Goal: Task Accomplishment & Management: Use online tool/utility

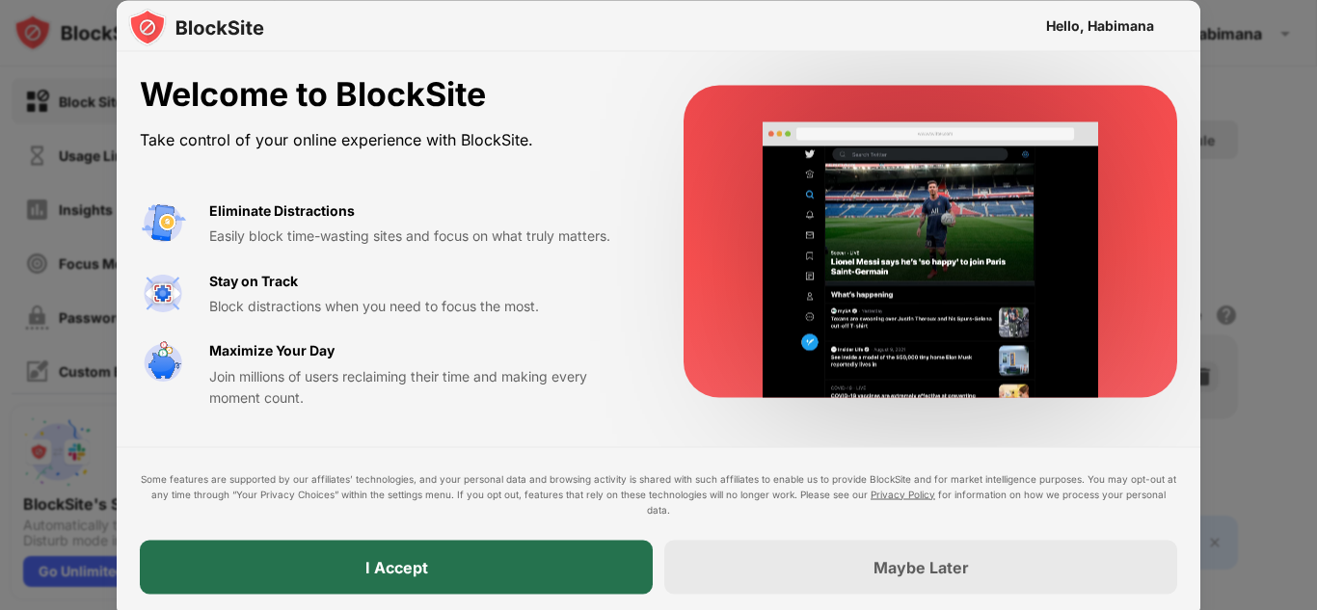
click at [402, 564] on div "I Accept" at bounding box center [396, 566] width 63 height 19
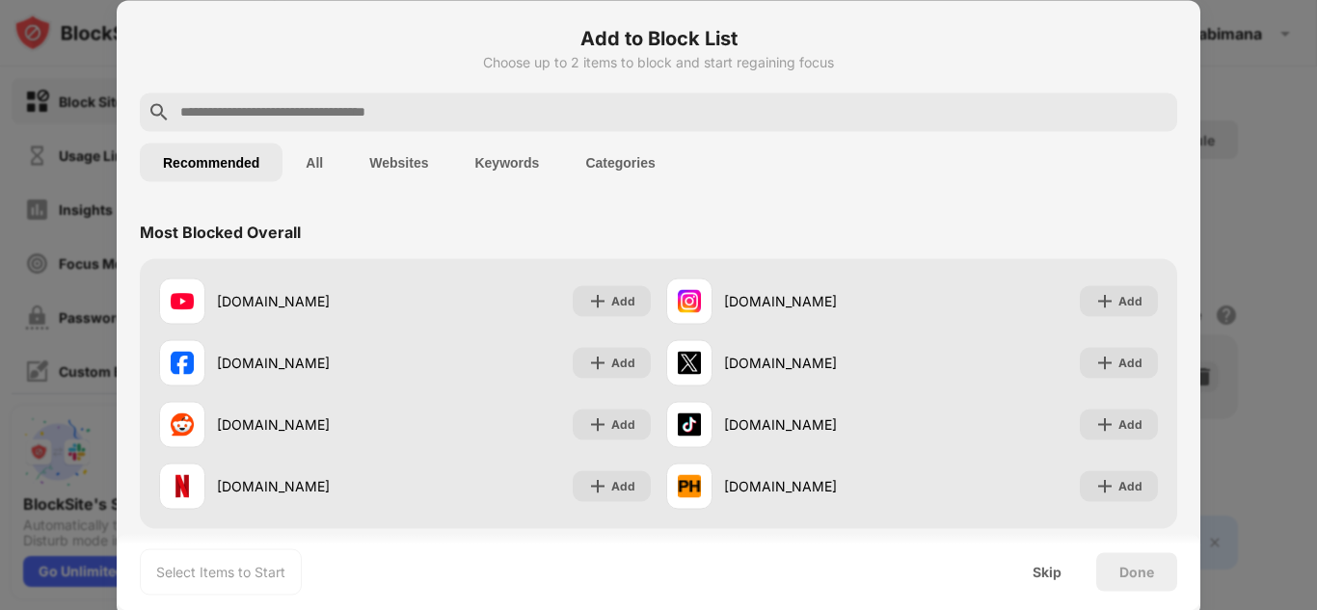
click at [499, 110] on input "text" at bounding box center [673, 111] width 991 height 23
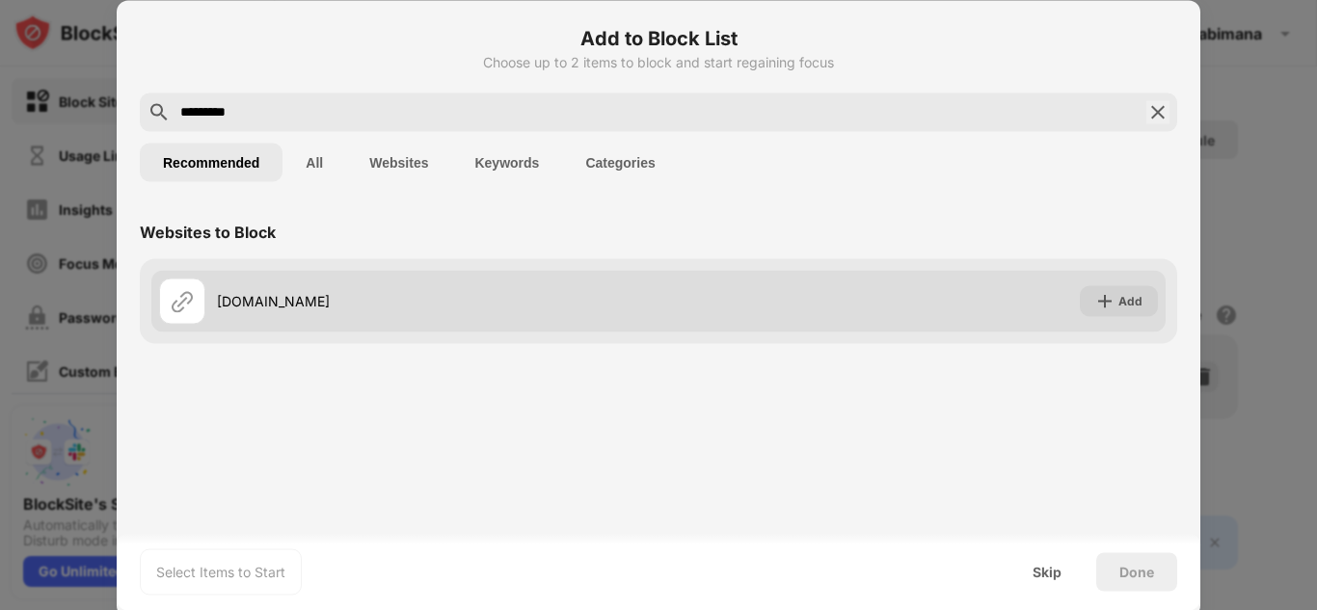
click at [184, 291] on img at bounding box center [182, 300] width 23 height 23
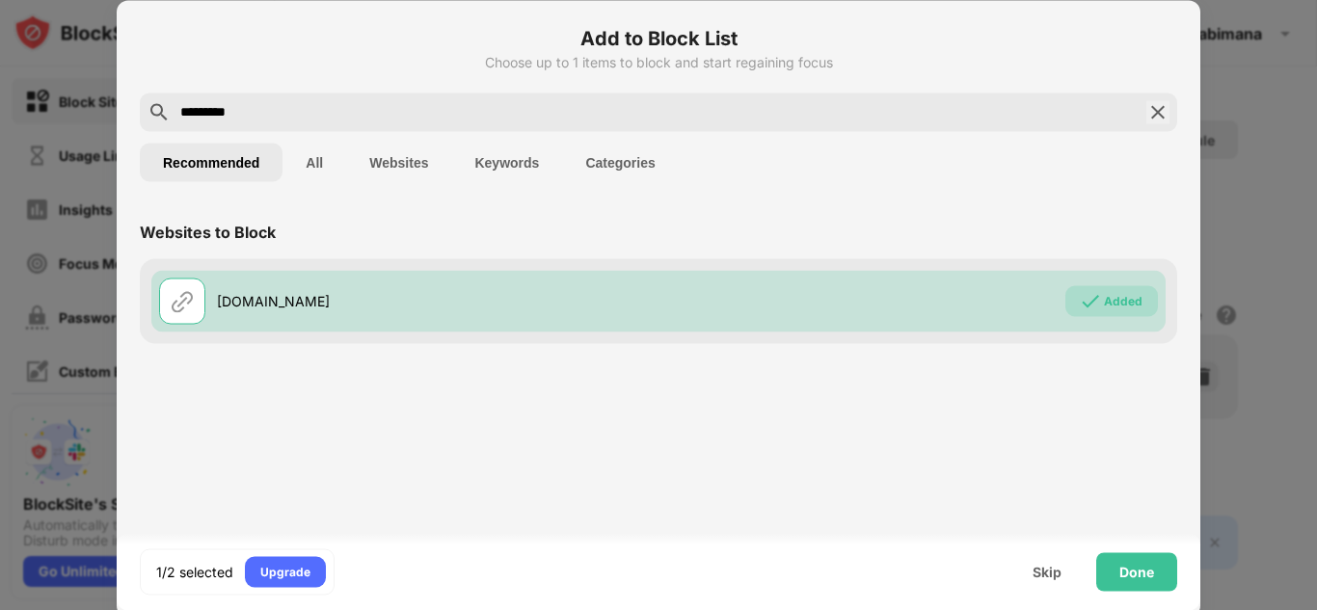
click at [353, 116] on input "*********" at bounding box center [658, 111] width 960 height 23
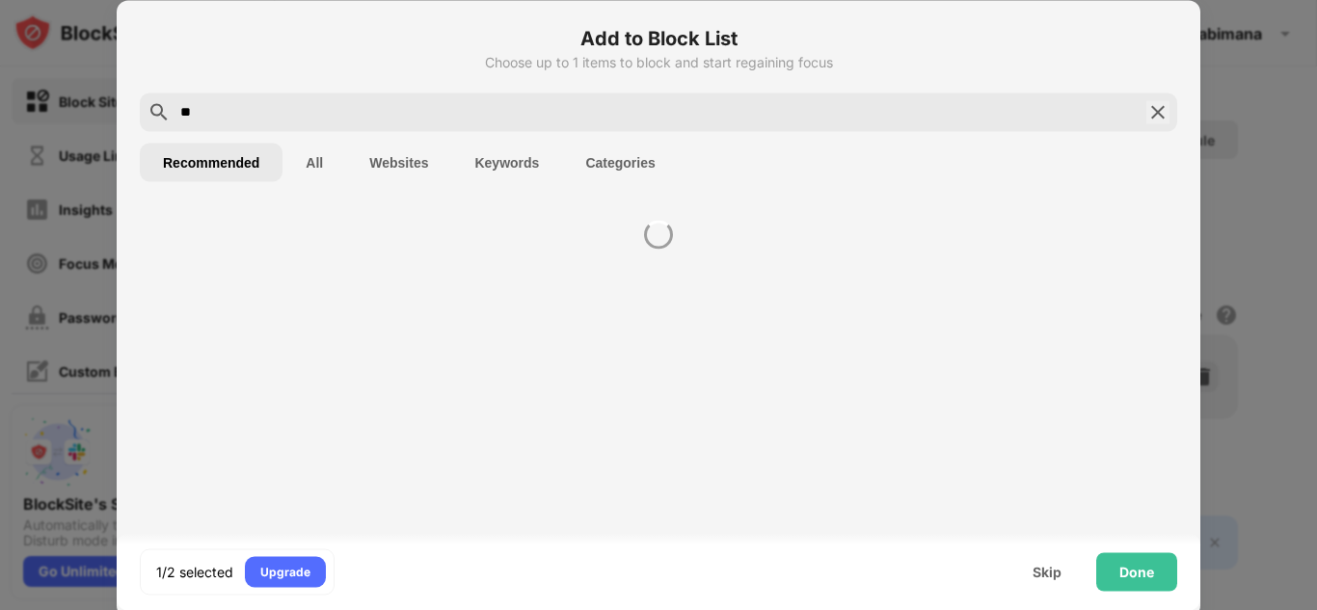
type input "*"
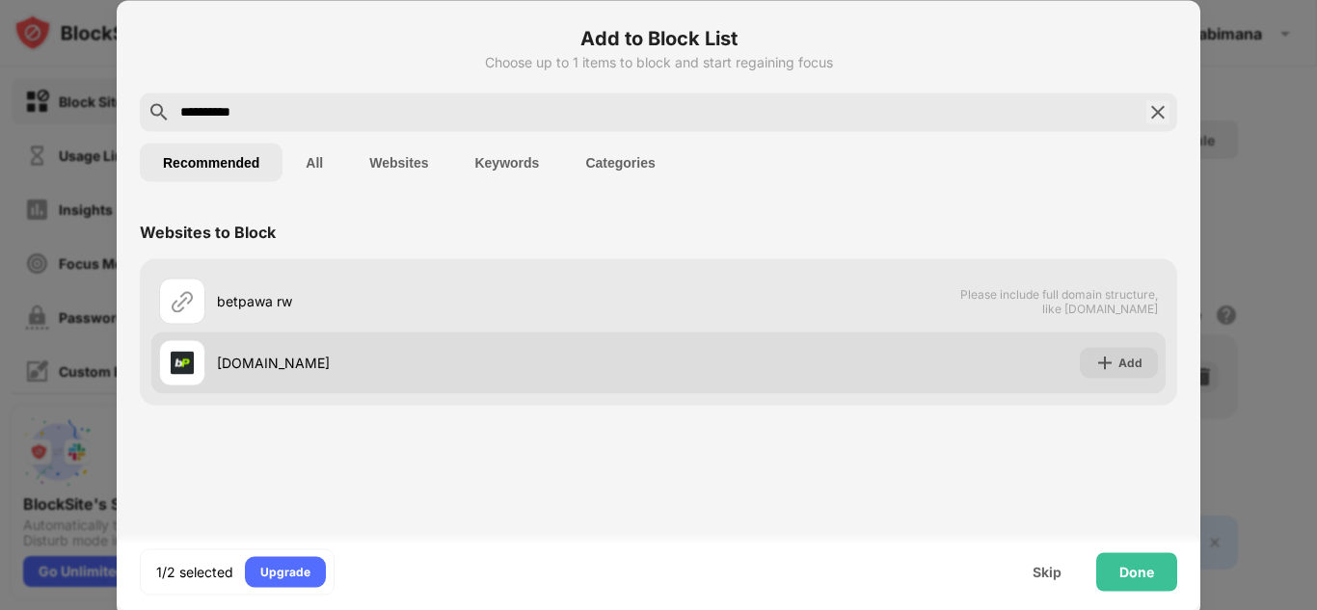
click at [332, 363] on div "betpawa.rw" at bounding box center [438, 363] width 442 height 20
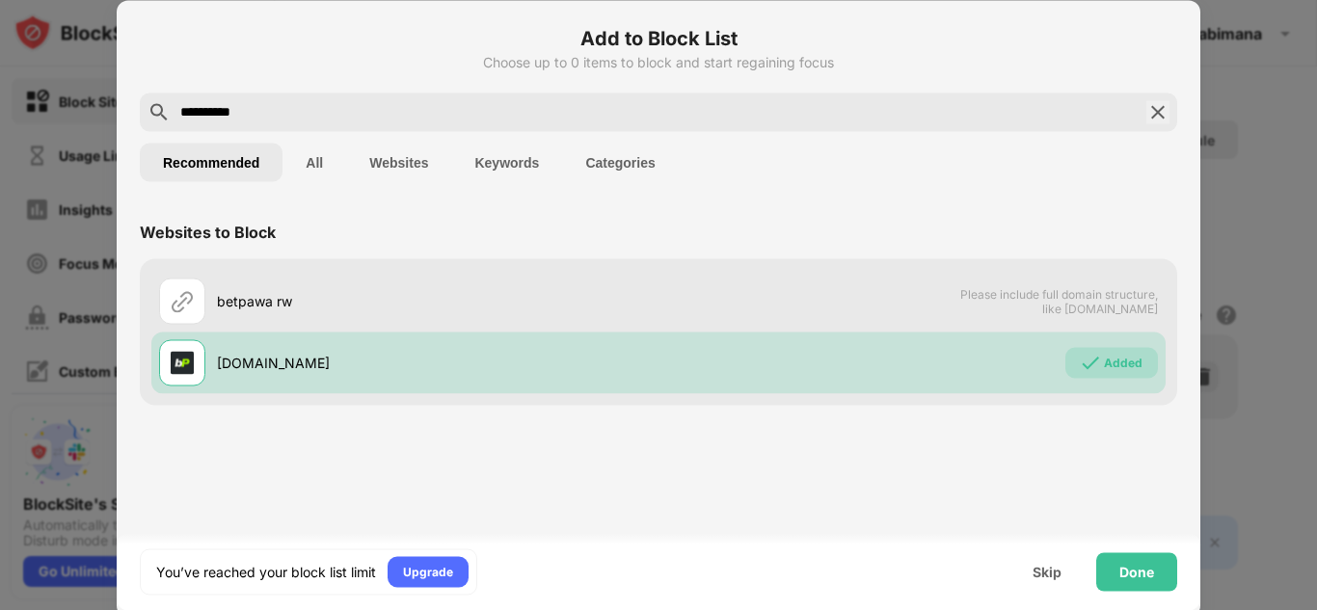
click at [261, 114] on input "**********" at bounding box center [658, 111] width 960 height 23
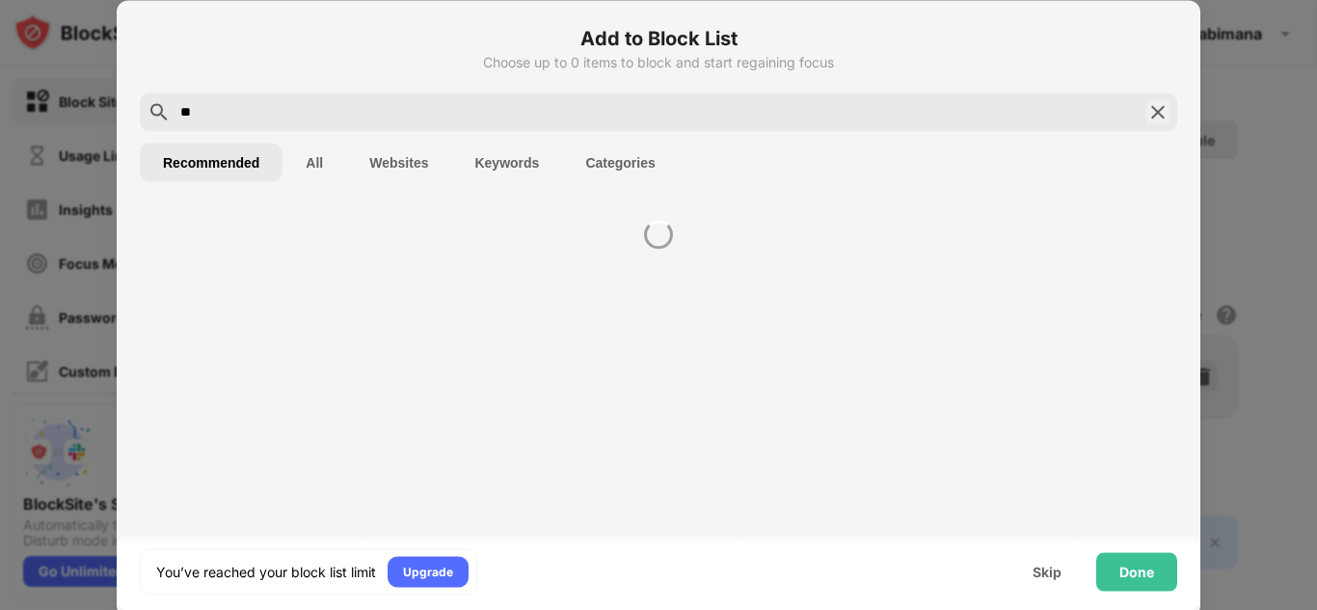
type input "*"
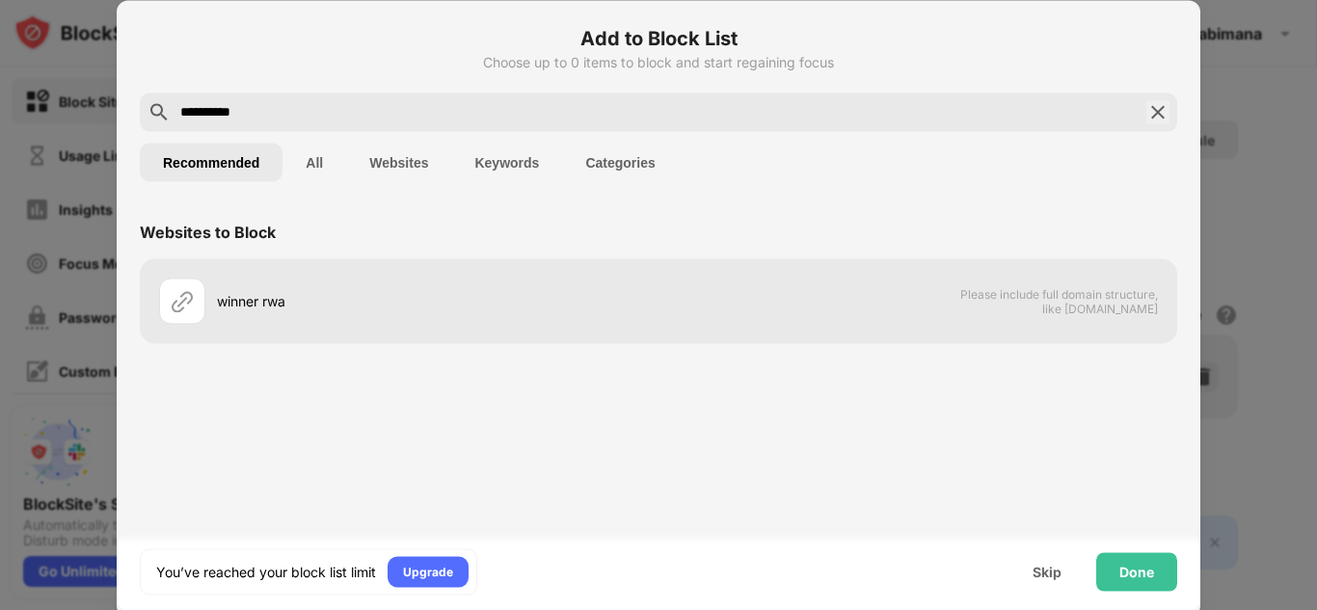
click at [281, 120] on input "**********" at bounding box center [658, 111] width 960 height 23
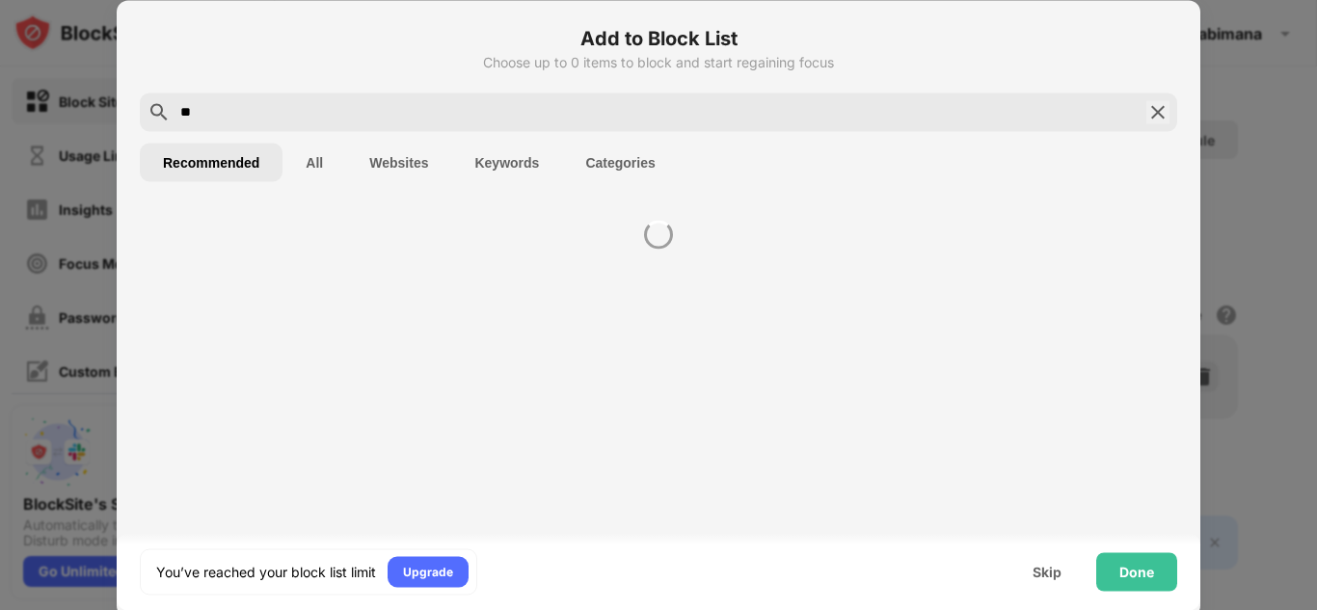
type input "*"
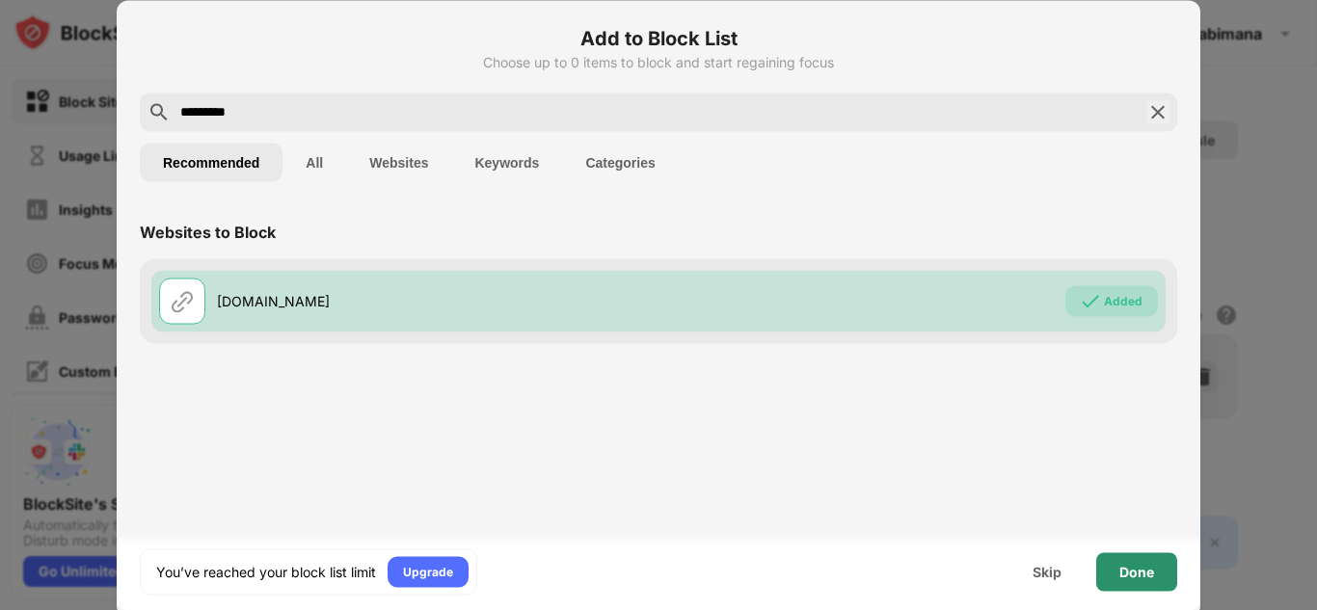
type input "*********"
click at [1130, 565] on div "Done" at bounding box center [1136, 571] width 35 height 15
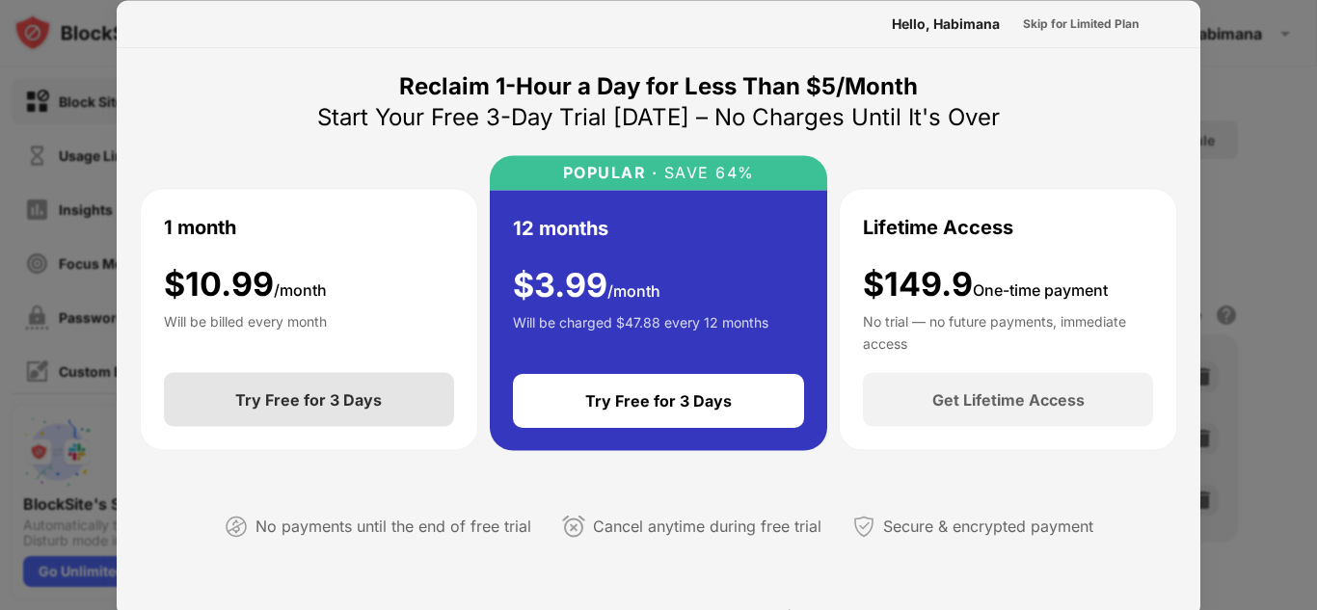
click at [309, 402] on div "Try Free for 3 Days" at bounding box center [308, 399] width 147 height 19
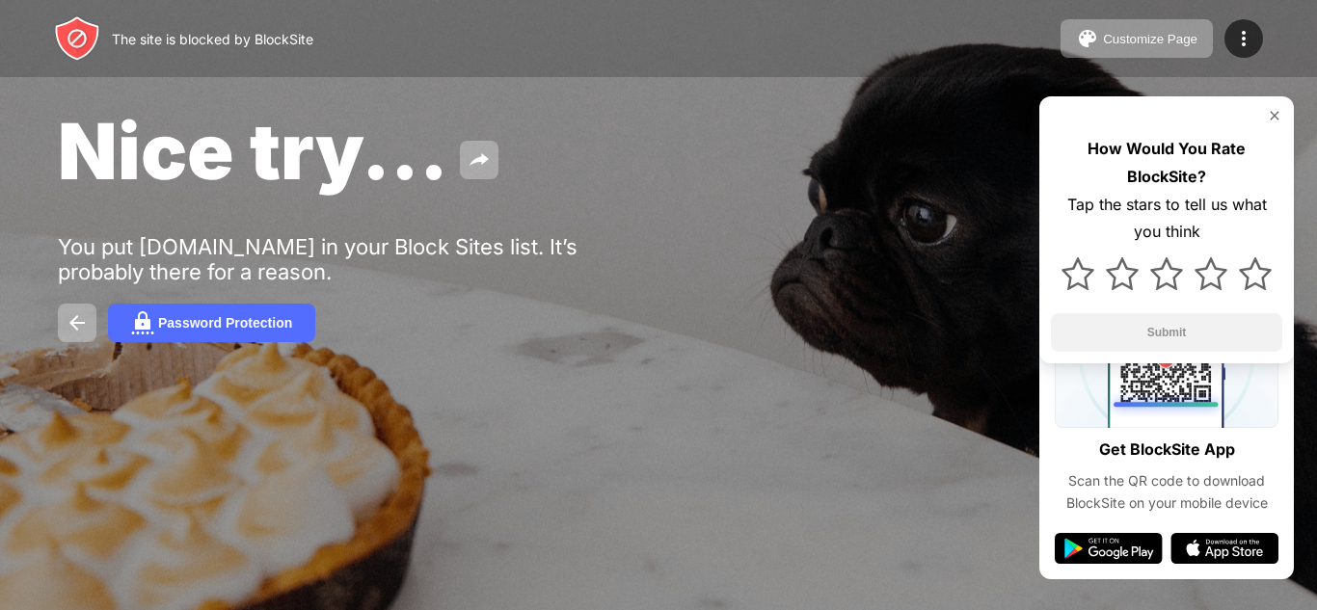
click at [1272, 119] on img at bounding box center [1274, 115] width 15 height 15
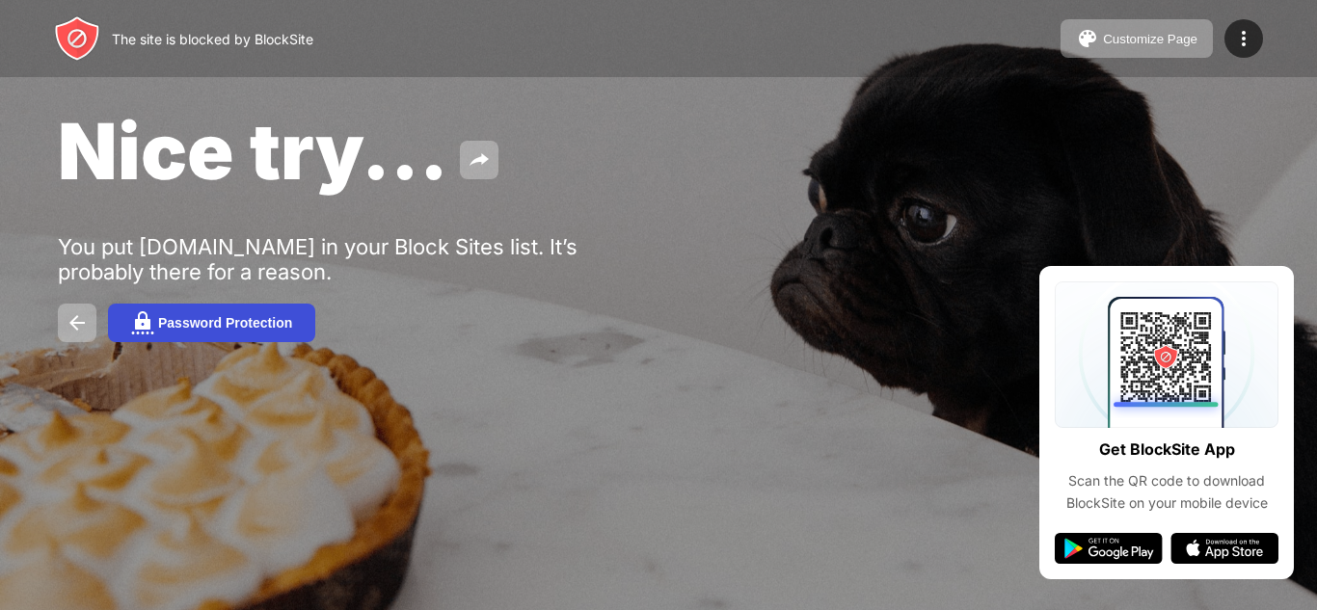
click at [218, 326] on div "Password Protection" at bounding box center [225, 322] width 134 height 15
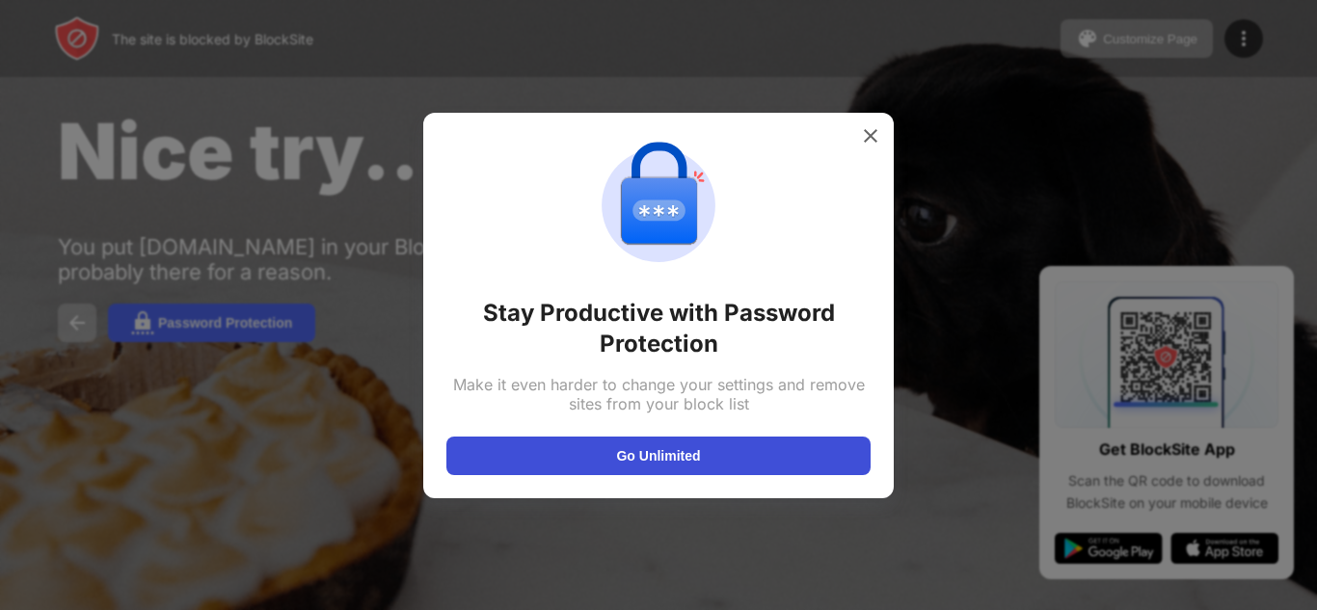
click at [647, 443] on button "Go Unlimited" at bounding box center [658, 456] width 424 height 39
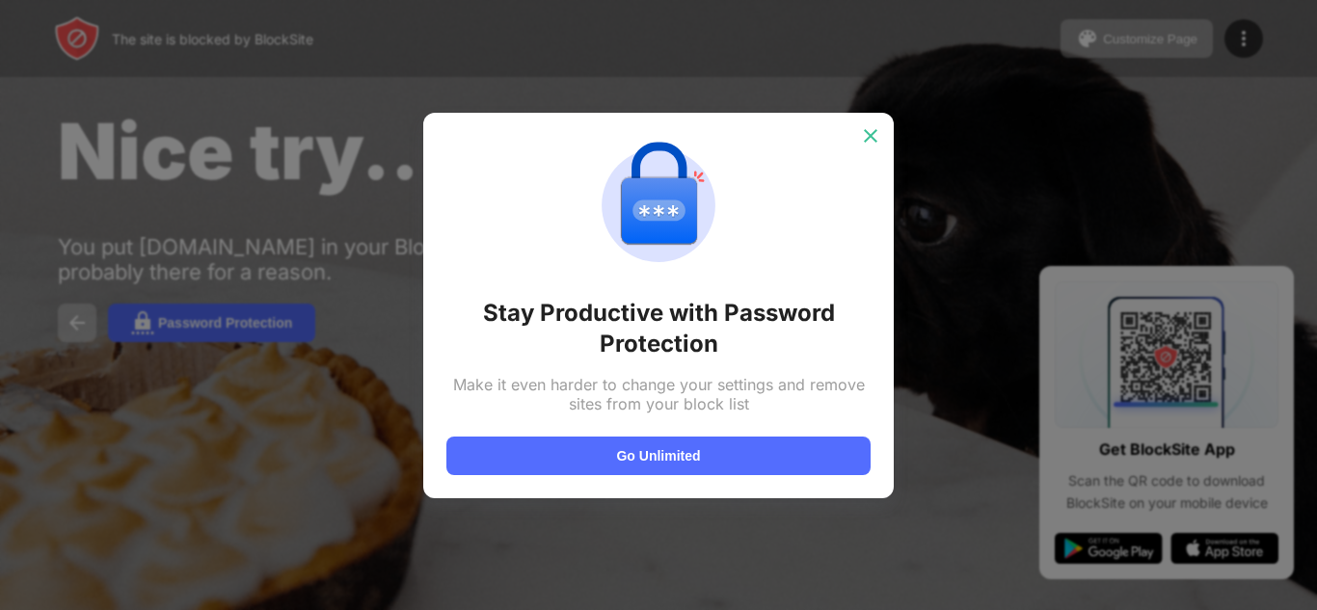
click at [873, 145] on img at bounding box center [870, 135] width 19 height 19
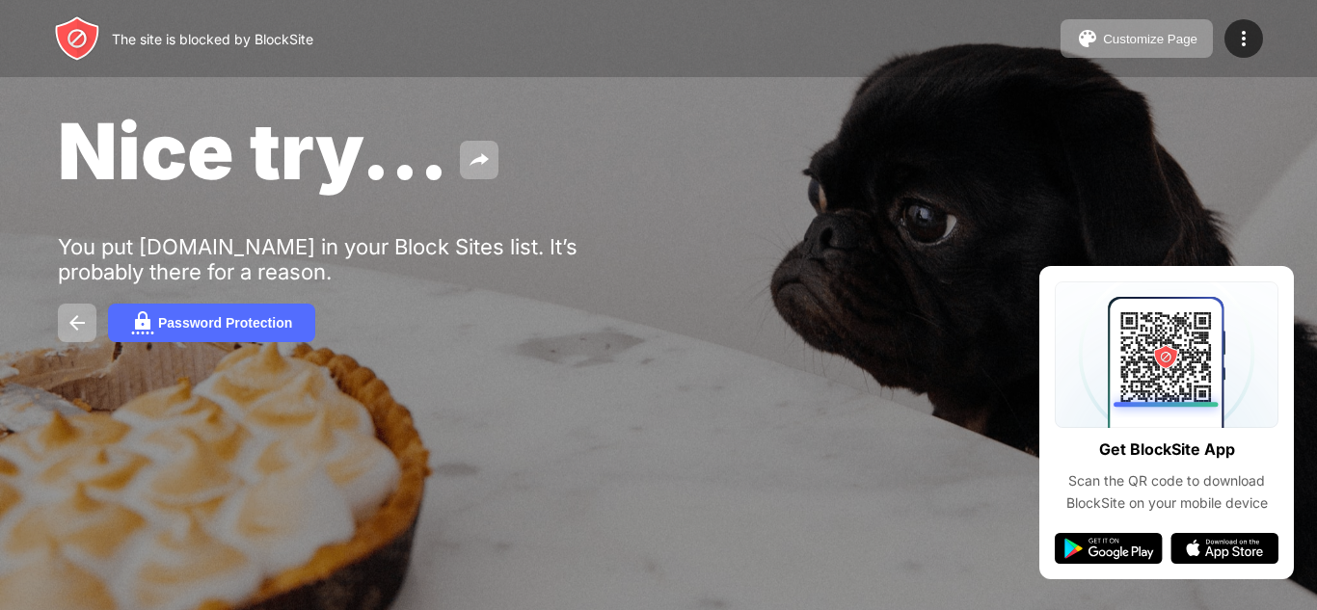
click at [1277, 97] on div "Nice try... You put winner.rw in your Block Sites list. It’s probably there for…" at bounding box center [658, 223] width 1317 height 446
click at [1039, 177] on div "Nice try... You put winner.rw in your Block Sites list. It’s probably there for…" at bounding box center [658, 223] width 1317 height 446
click at [765, 123] on div "Nice try..." at bounding box center [538, 151] width 961 height 94
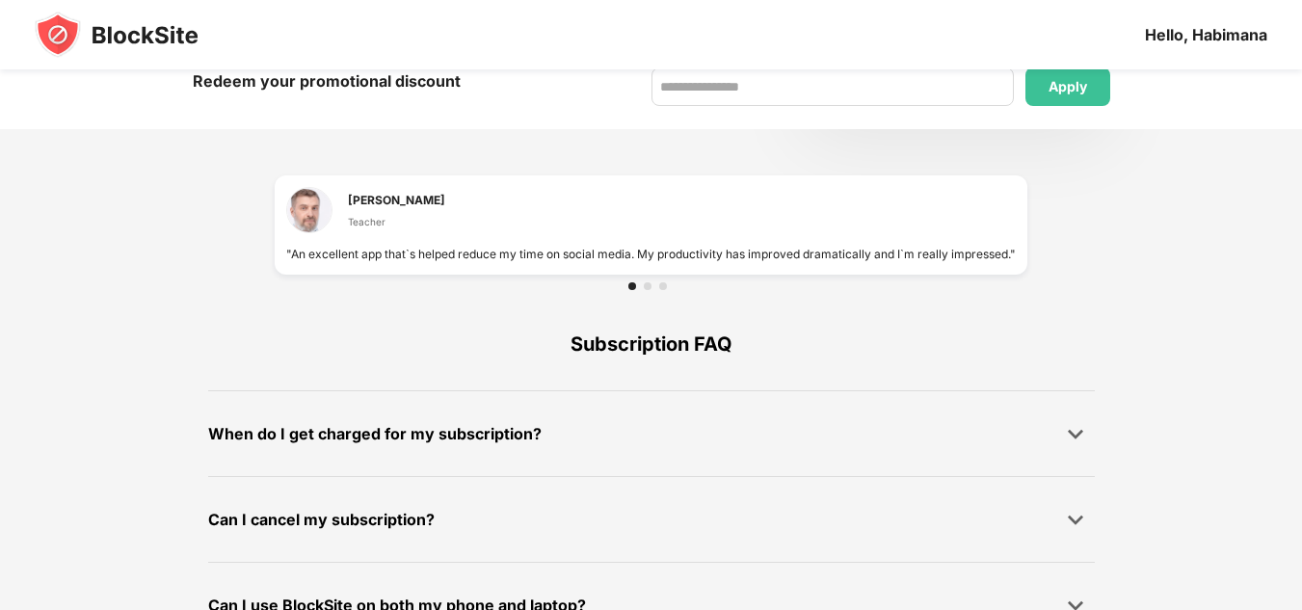
scroll to position [1366, 0]
